Goal: Use online tool/utility: Utilize a website feature to perform a specific function

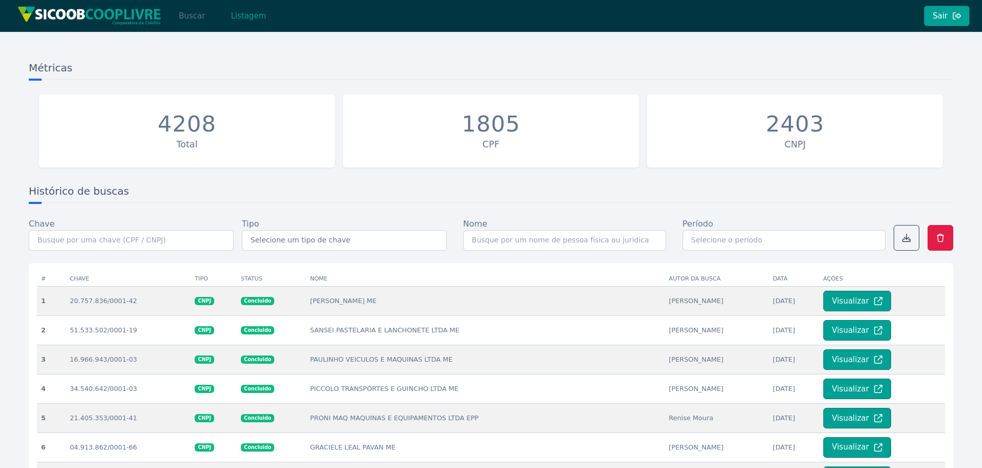
click at [188, 17] on button "Buscar" at bounding box center [192, 16] width 44 height 21
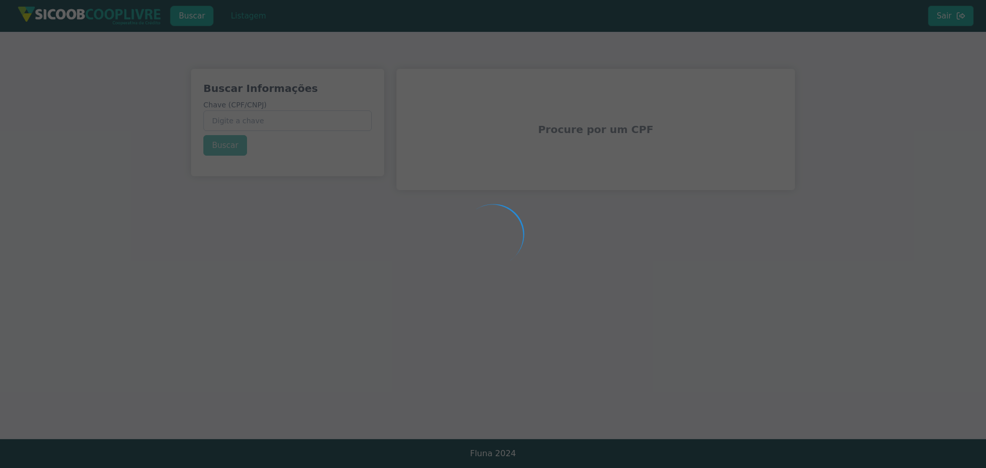
click at [251, 118] on div at bounding box center [493, 234] width 986 height 468
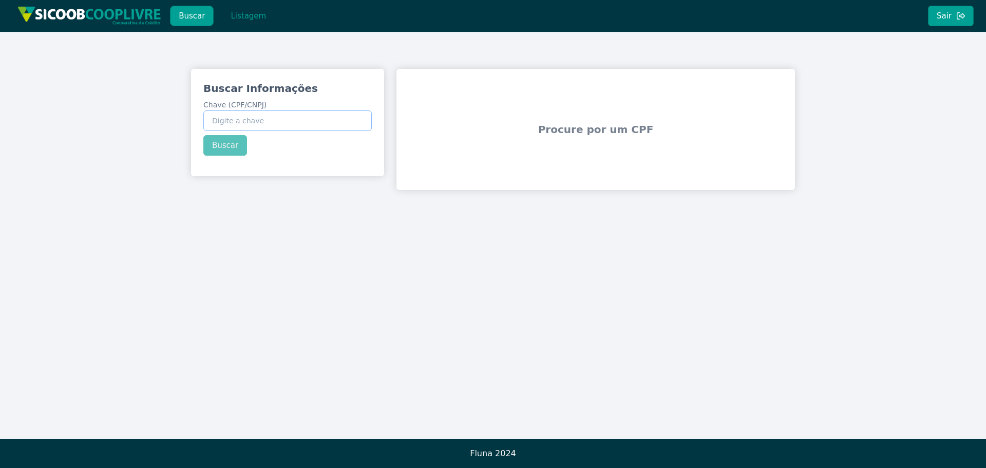
click at [288, 120] on input "Chave (CPF/CNPJ)" at bounding box center [287, 120] width 168 height 21
paste input "315.051.908-00"
type input "315.051.908-00"
click at [236, 146] on div "Buscar Informações Chave (CPF/CNPJ) 315.051.908-00 Buscar" at bounding box center [287, 118] width 193 height 99
click at [223, 142] on button "Buscar" at bounding box center [225, 145] width 44 height 21
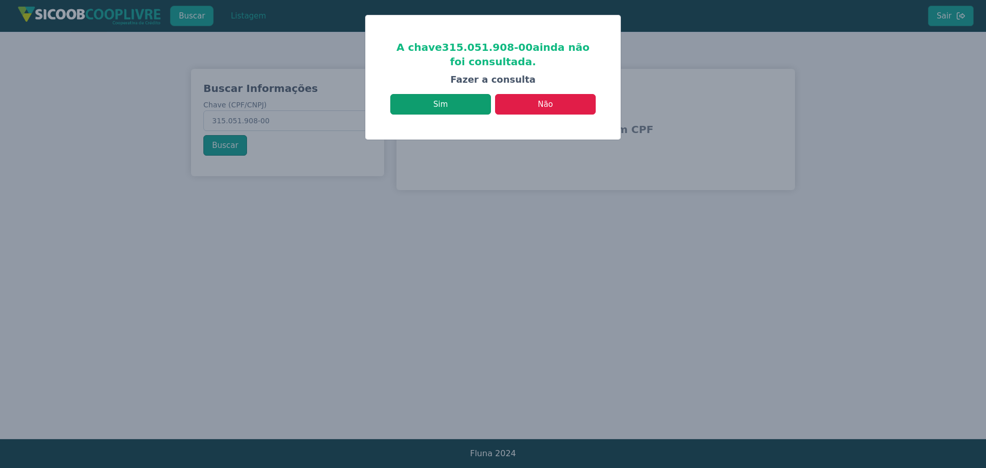
click at [466, 105] on button "Sim" at bounding box center [440, 104] width 101 height 21
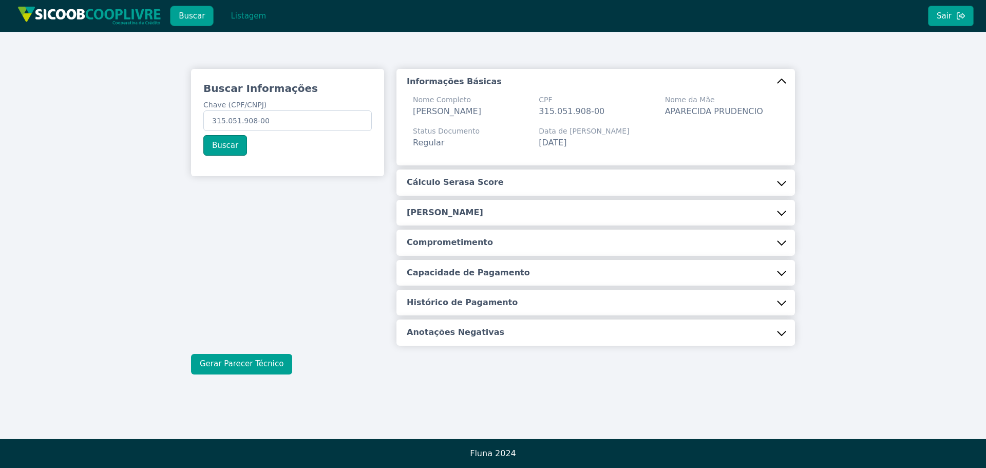
click at [250, 368] on button "Gerar Parecer Técnico" at bounding box center [241, 364] width 101 height 21
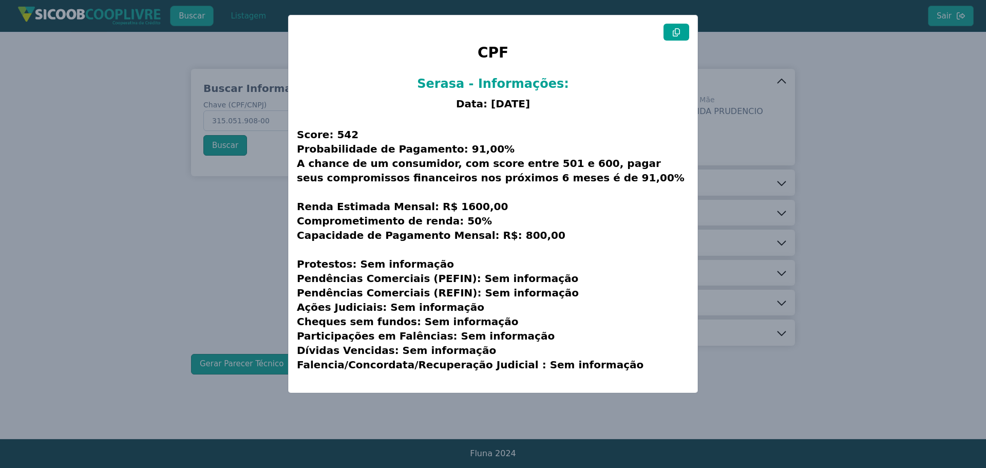
click at [679, 33] on icon at bounding box center [676, 32] width 8 height 8
